Goal: Task Accomplishment & Management: Use online tool/utility

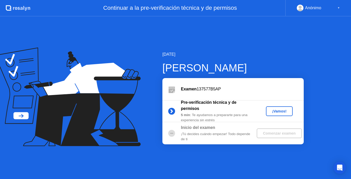
click at [275, 113] on div "¡Vamos!" at bounding box center [279, 111] width 23 height 4
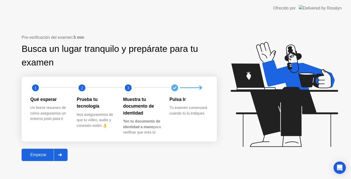
click at [45, 153] on div "Empezar" at bounding box center [38, 155] width 31 height 5
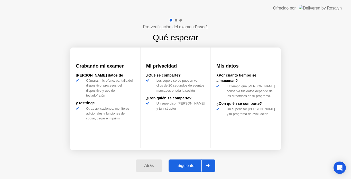
click at [183, 167] on div "Siguiente" at bounding box center [185, 165] width 31 height 5
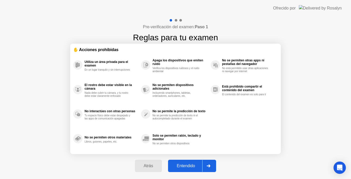
click at [185, 162] on button "Entendido" at bounding box center [192, 166] width 48 height 12
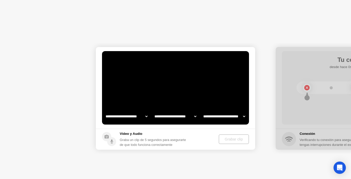
select select "**********"
select select "*******"
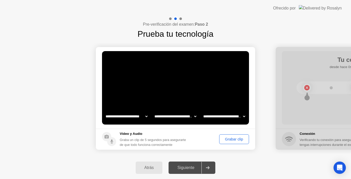
click at [125, 119] on select "**********" at bounding box center [127, 116] width 44 height 10
click at [105, 111] on select "**********" at bounding box center [127, 116] width 44 height 10
click at [178, 118] on select "**********" at bounding box center [175, 116] width 44 height 10
click at [176, 103] on video at bounding box center [175, 88] width 147 height 74
click at [224, 114] on select "**********" at bounding box center [224, 116] width 44 height 10
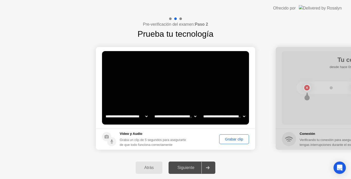
click at [224, 114] on select "**********" at bounding box center [224, 116] width 44 height 10
click at [191, 167] on div "Siguiente" at bounding box center [185, 168] width 31 height 5
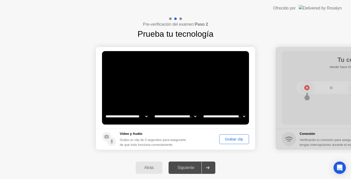
click at [191, 167] on div "Siguiente" at bounding box center [185, 168] width 31 height 5
click at [236, 139] on div "Grabar clip" at bounding box center [234, 139] width 26 height 4
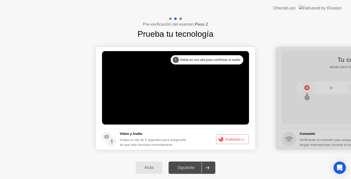
click at [236, 139] on button "Grabando 1s" at bounding box center [232, 139] width 33 height 10
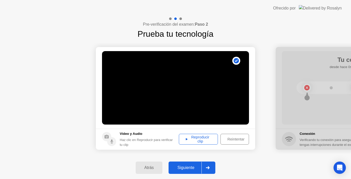
click at [207, 138] on div "Reproducir clip" at bounding box center [198, 139] width 35 height 8
click at [211, 143] on div "Reproducir clip" at bounding box center [198, 139] width 35 height 8
click at [186, 167] on div "Siguiente" at bounding box center [185, 168] width 31 height 5
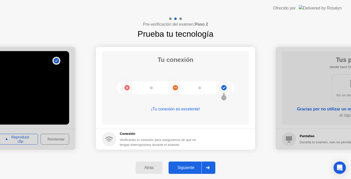
click at [186, 167] on div "Siguiente" at bounding box center [185, 168] width 31 height 5
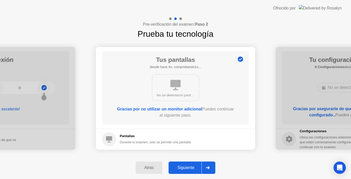
click at [194, 170] on div "Siguiente" at bounding box center [185, 168] width 31 height 5
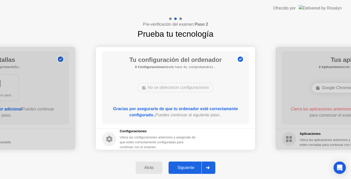
click at [194, 170] on div "Siguiente" at bounding box center [185, 168] width 31 height 5
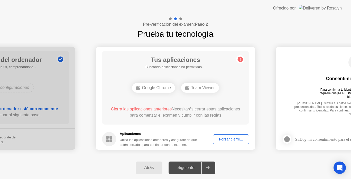
click at [181, 64] on h1 "Tus aplicaciones" at bounding box center [175, 59] width 60 height 9
click at [148, 80] on div "Tus aplicaciones Buscando aplicaciones no permitidas.... Team Viewer Cierra la …" at bounding box center [175, 88] width 147 height 74
click at [223, 141] on div "Forzar cierre..." at bounding box center [231, 139] width 32 height 4
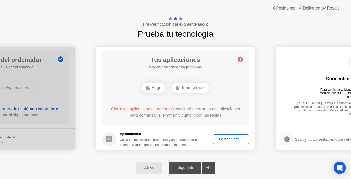
click at [224, 138] on div "Forzar cierre..." at bounding box center [231, 139] width 32 height 4
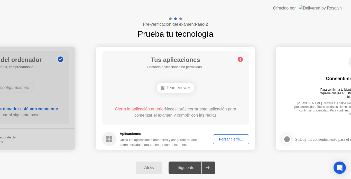
click at [334, 56] on div "Consentimiento biométrico Para confirmar tu identidad, tu programa de pruebas r…" at bounding box center [355, 84] width 147 height 66
click at [238, 118] on div "Cierra la aplicación anterior Necesitarás cerrar esta aplicación para comenzar …" at bounding box center [176, 112] width 132 height 12
click at [227, 140] on div "Forzar cierre..." at bounding box center [231, 139] width 32 height 4
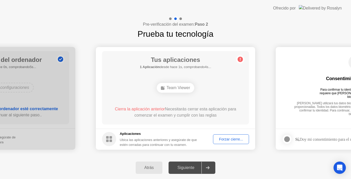
click at [145, 109] on span "Cierra la aplicación anterior" at bounding box center [140, 109] width 50 height 4
click at [200, 81] on div "Team Viewer" at bounding box center [176, 88] width 118 height 14
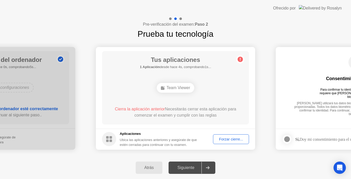
click at [151, 170] on div "Atrás" at bounding box center [149, 168] width 24 height 5
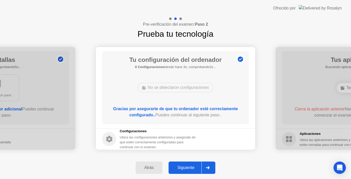
click at [181, 170] on div "Siguiente" at bounding box center [185, 168] width 31 height 5
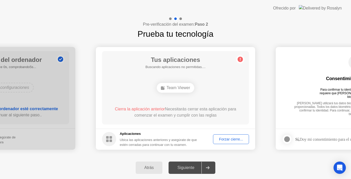
click at [181, 170] on div "Siguiente" at bounding box center [185, 168] width 31 height 5
click at [153, 166] on div "Atrás" at bounding box center [149, 168] width 24 height 5
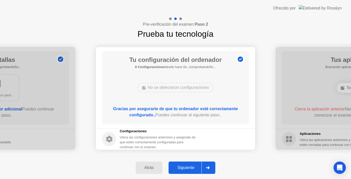
click at [153, 166] on div "Atrás" at bounding box center [149, 168] width 24 height 5
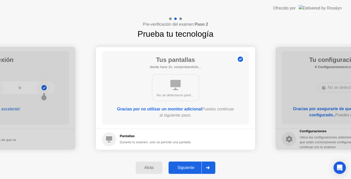
click at [192, 169] on div "Siguiente" at bounding box center [185, 168] width 31 height 5
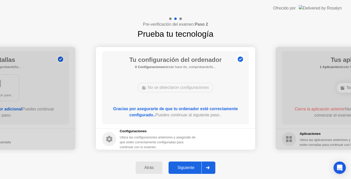
click at [192, 169] on div "Siguiente" at bounding box center [185, 168] width 31 height 5
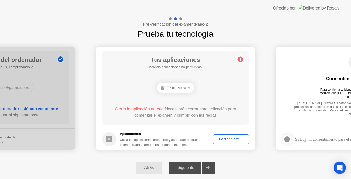
click at [177, 88] on div "Team Viewer" at bounding box center [176, 88] width 38 height 10
click at [162, 108] on span "Cierra la aplicación anterior" at bounding box center [140, 109] width 50 height 4
click at [242, 58] on circle at bounding box center [240, 59] width 5 height 5
click at [226, 139] on div "Forzar cierre..." at bounding box center [231, 139] width 32 height 4
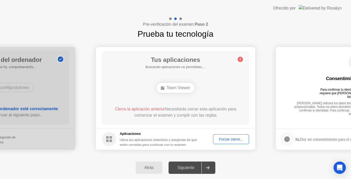
click at [212, 167] on div at bounding box center [208, 168] width 12 height 12
click at [231, 139] on div "Forzar cierre..." at bounding box center [231, 139] width 32 height 4
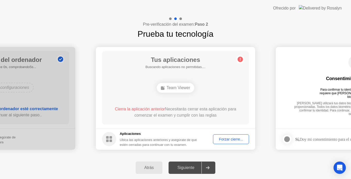
click at [153, 166] on div "Atrás" at bounding box center [149, 168] width 24 height 5
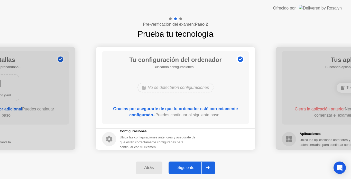
click at [153, 166] on div "Atrás" at bounding box center [149, 168] width 24 height 5
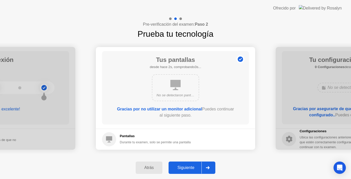
click at [190, 166] on div "Siguiente" at bounding box center [185, 168] width 31 height 5
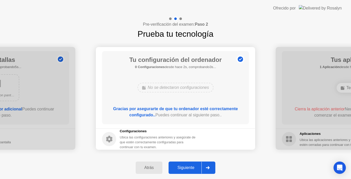
click at [239, 59] on circle at bounding box center [240, 59] width 5 height 5
click at [185, 171] on button "Siguiente" at bounding box center [192, 168] width 47 height 12
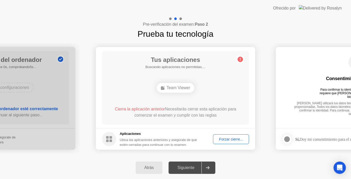
click at [226, 141] on div "Forzar cierre..." at bounding box center [231, 139] width 32 height 4
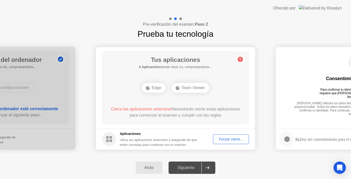
click at [262, 30] on div "Pre-verificación del examen: Paso 2 Prueba tu tecnología" at bounding box center [175, 28] width 351 height 24
click at [145, 166] on div "Atrás" at bounding box center [149, 168] width 24 height 5
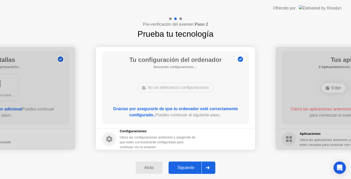
click at [145, 166] on div "Atrás" at bounding box center [149, 168] width 24 height 5
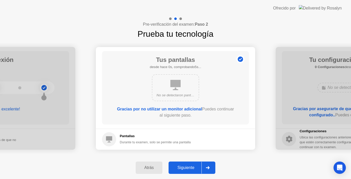
click at [145, 166] on div "Atrás" at bounding box center [149, 168] width 24 height 5
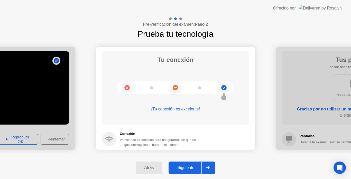
click at [145, 166] on div "Atrás" at bounding box center [149, 168] width 24 height 5
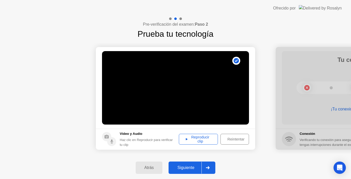
click at [204, 141] on div "Reproducir clip" at bounding box center [198, 139] width 35 height 8
click at [187, 166] on div "Siguiente" at bounding box center [185, 168] width 31 height 5
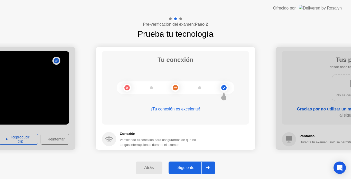
click at [187, 166] on div "Siguiente" at bounding box center [185, 168] width 31 height 5
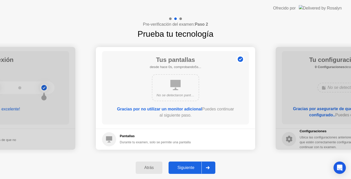
click at [187, 166] on div "Siguiente" at bounding box center [185, 168] width 31 height 5
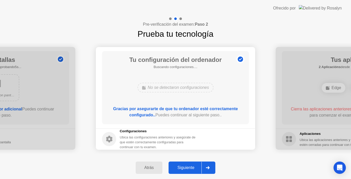
click at [187, 166] on div "Siguiente" at bounding box center [185, 168] width 31 height 5
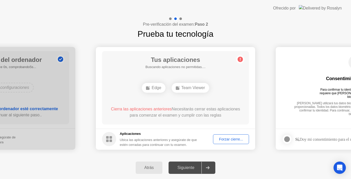
click at [187, 166] on div "Siguiente" at bounding box center [185, 168] width 31 height 5
